Goal: Task Accomplishment & Management: Use online tool/utility

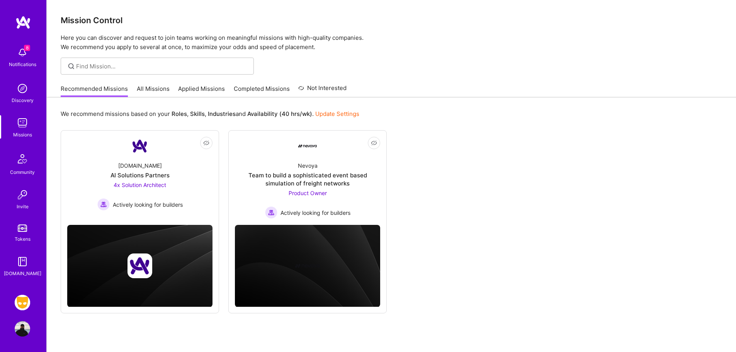
click at [29, 303] on img at bounding box center [22, 302] width 15 height 15
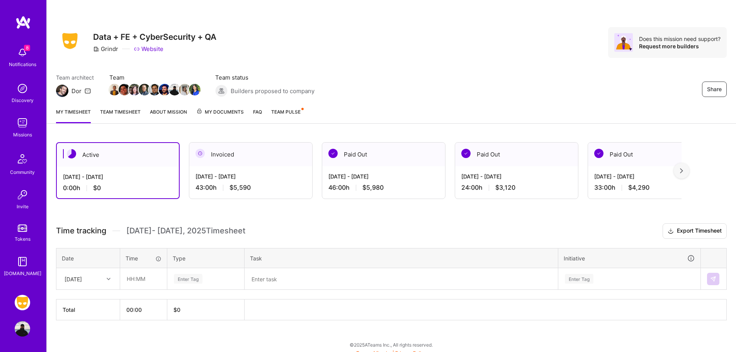
click at [260, 179] on div "[DATE] - [DATE]" at bounding box center [251, 176] width 111 height 8
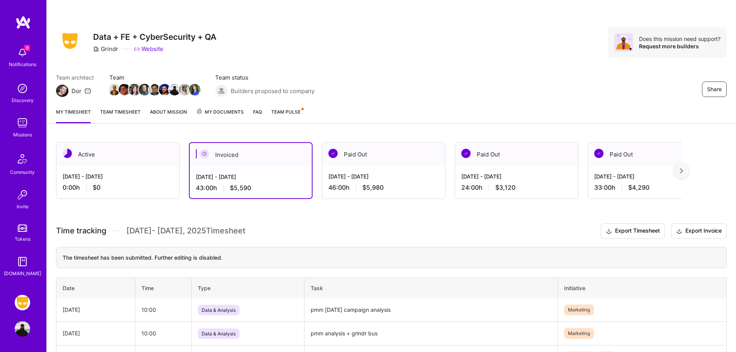
click at [138, 178] on div "[DATE] - [DATE]" at bounding box center [118, 176] width 111 height 8
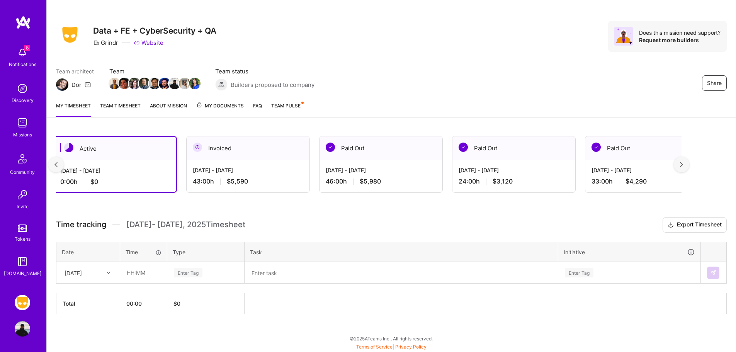
scroll to position [0, 3]
click at [277, 105] on span "Team Pulse" at bounding box center [285, 106] width 29 height 6
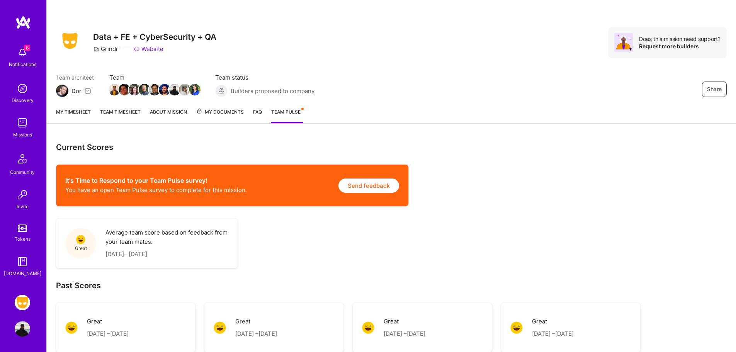
click at [25, 46] on span "8" at bounding box center [27, 48] width 6 height 6
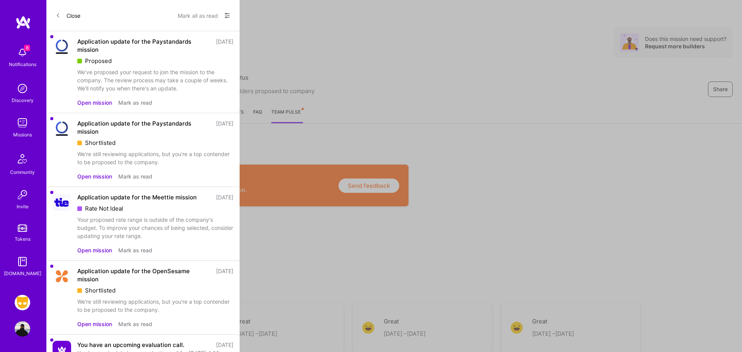
click at [87, 100] on button "Open mission" at bounding box center [94, 103] width 35 height 8
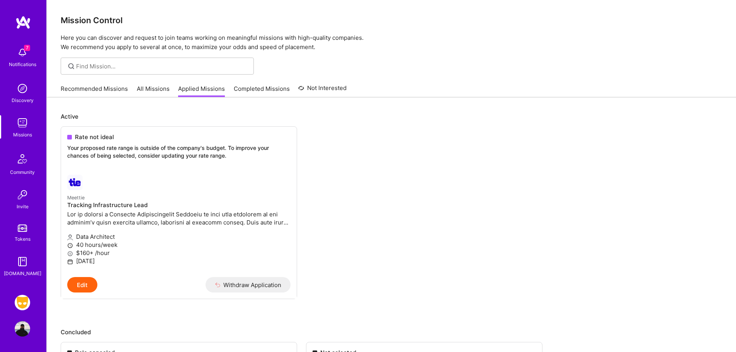
click at [138, 85] on link "All Missions" at bounding box center [153, 91] width 33 height 13
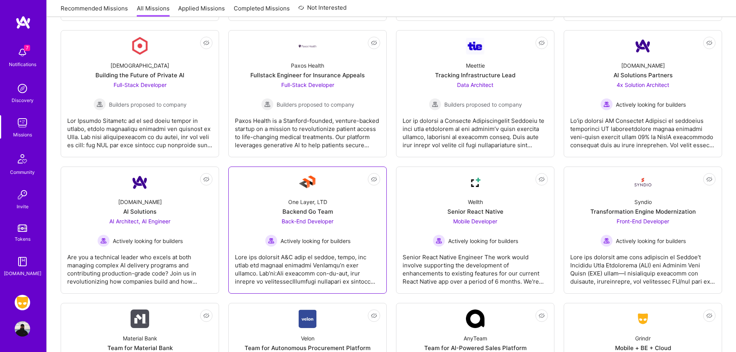
scroll to position [1236, 0]
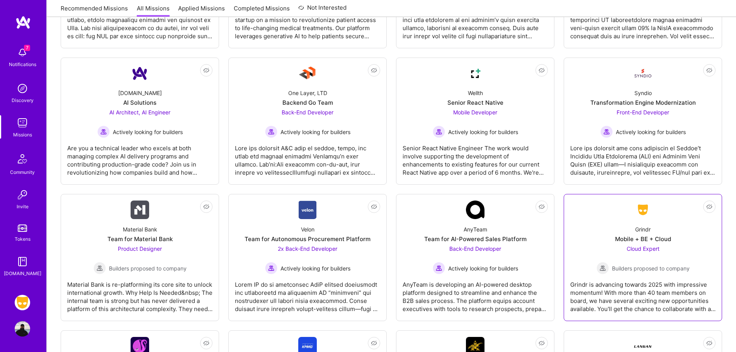
click at [650, 276] on div "Grindr is advancing towards 2025 with impressive momentum! With more than 40 te…" at bounding box center [642, 293] width 145 height 39
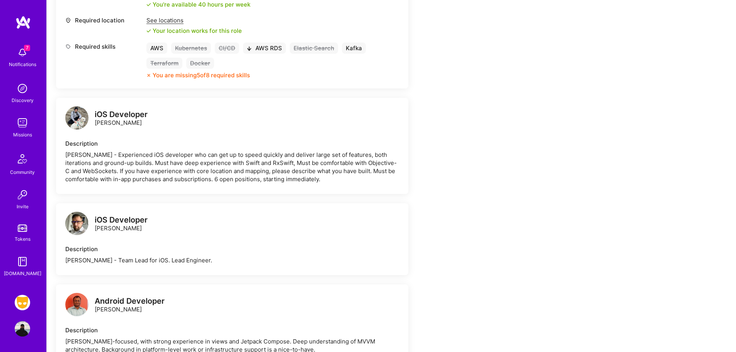
scroll to position [348, 0]
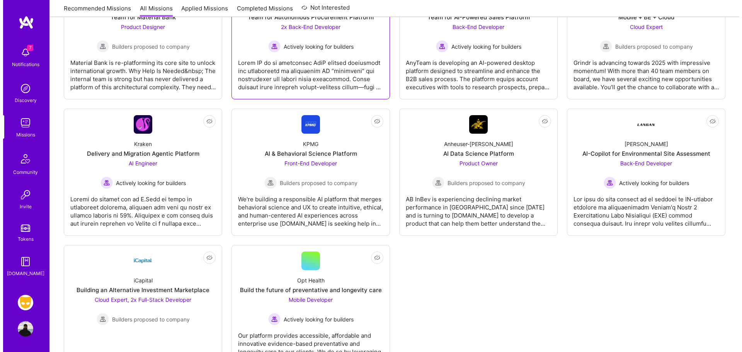
scroll to position [1497, 0]
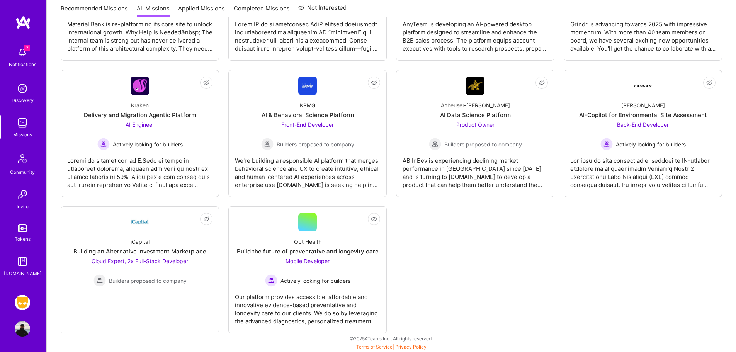
click at [20, 56] on img at bounding box center [22, 52] width 15 height 15
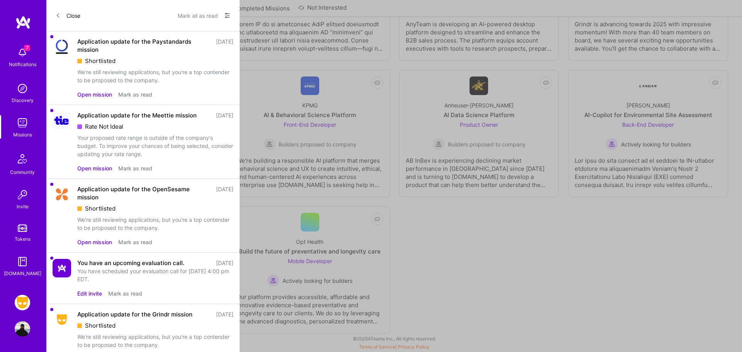
click at [92, 172] on button "Open mission" at bounding box center [94, 168] width 35 height 8
